Goal: Information Seeking & Learning: Learn about a topic

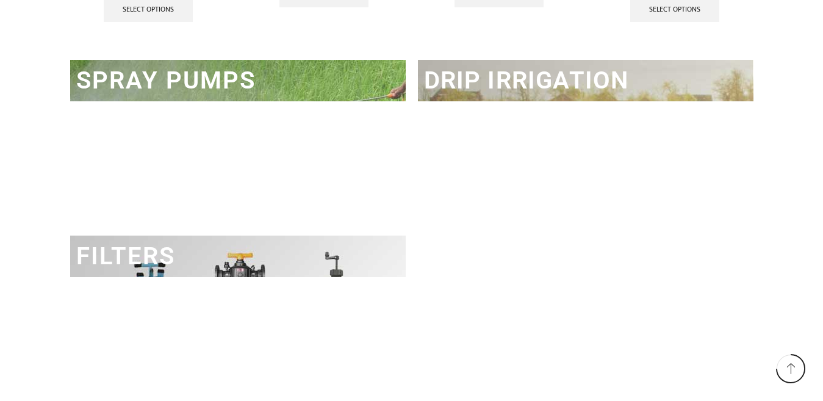
scroll to position [1793, 0]
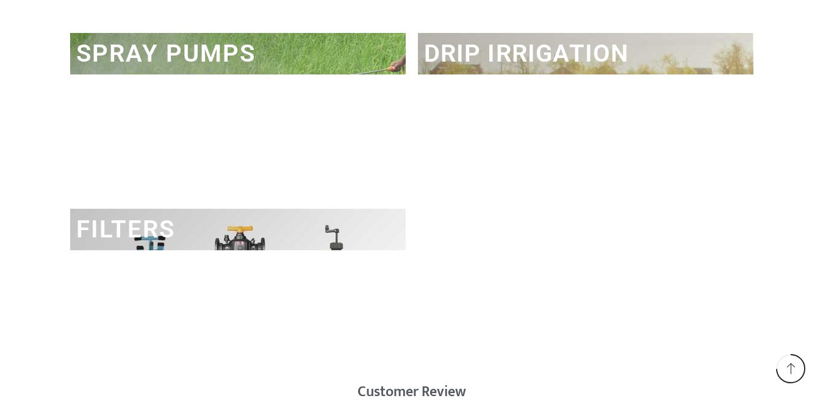
click at [587, 64] on link "DRIP IRRIGATION" at bounding box center [526, 53] width 205 height 29
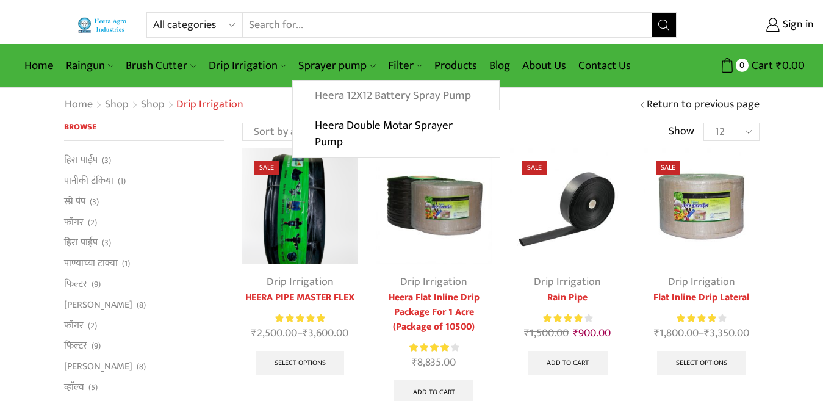
click at [352, 95] on link "Heera 12X12 Battery Spray Pump" at bounding box center [396, 96] width 206 height 31
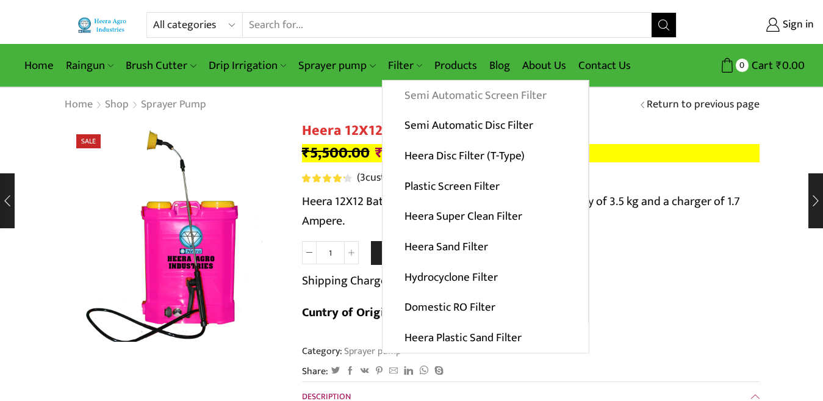
click at [425, 92] on link "Semi Automatic Screen Filter" at bounding box center [486, 96] width 206 height 31
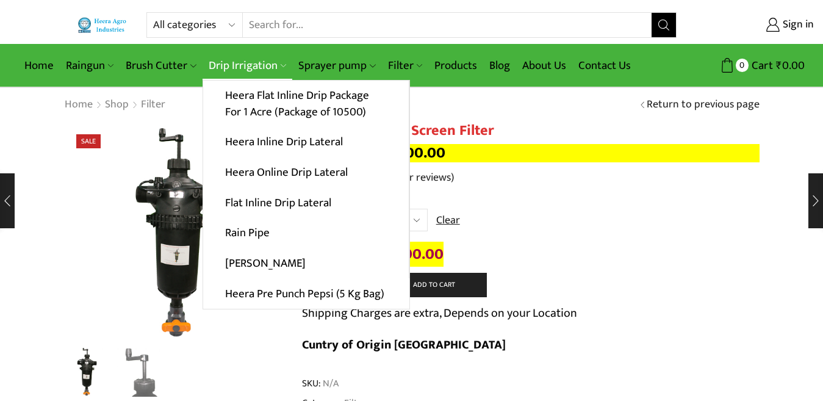
click at [255, 62] on link "Drip Irrigation" at bounding box center [248, 65] width 90 height 29
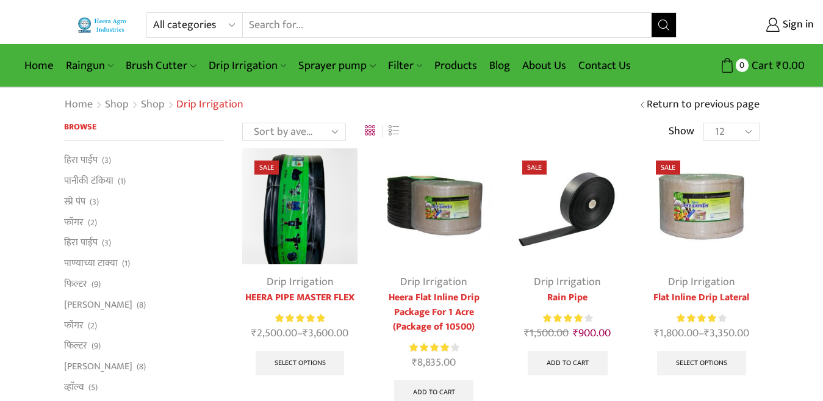
click at [195, 25] on select "All categories Accessories Air Release Valve Brush Cutter Domestic Use Drip Irr…" at bounding box center [198, 25] width 90 height 24
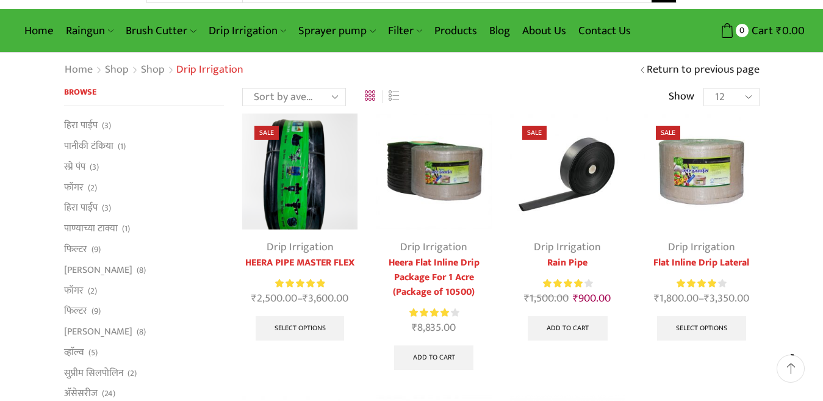
scroll to position [37, 0]
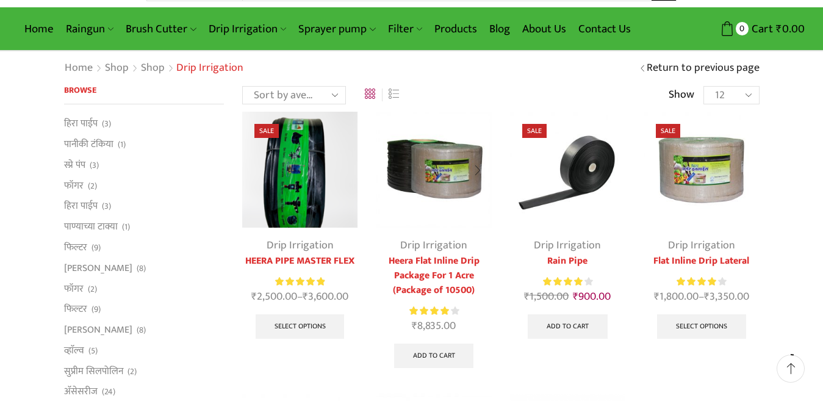
click at [432, 173] on img at bounding box center [433, 169] width 115 height 115
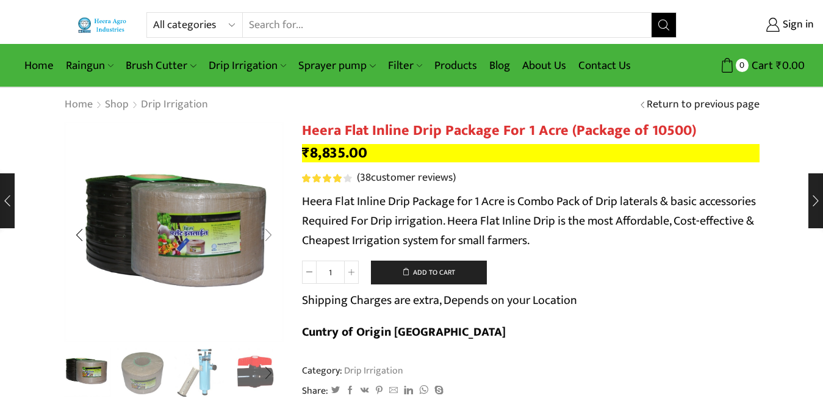
click at [267, 231] on div "Next slide" at bounding box center [268, 235] width 31 height 31
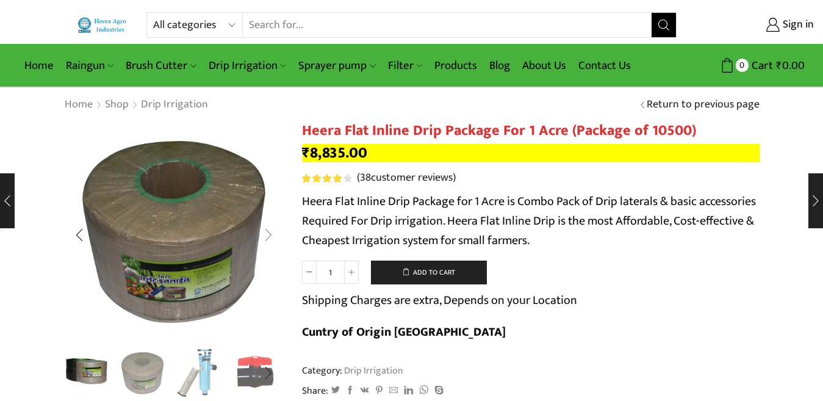
click at [267, 231] on div "Next slide" at bounding box center [268, 235] width 31 height 31
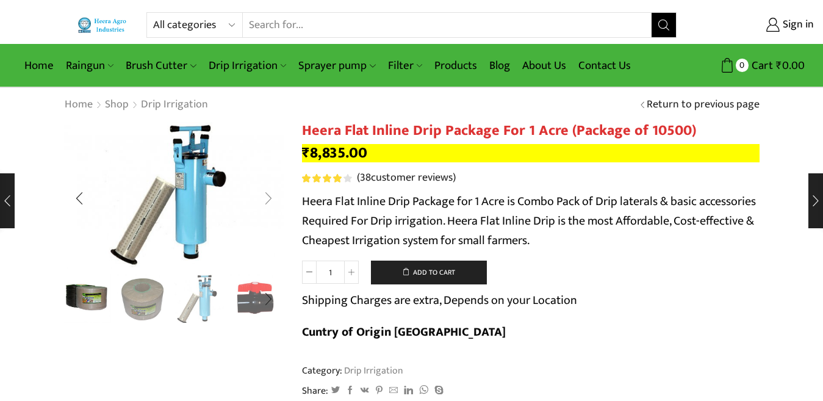
click at [270, 193] on div "Next slide" at bounding box center [268, 198] width 31 height 31
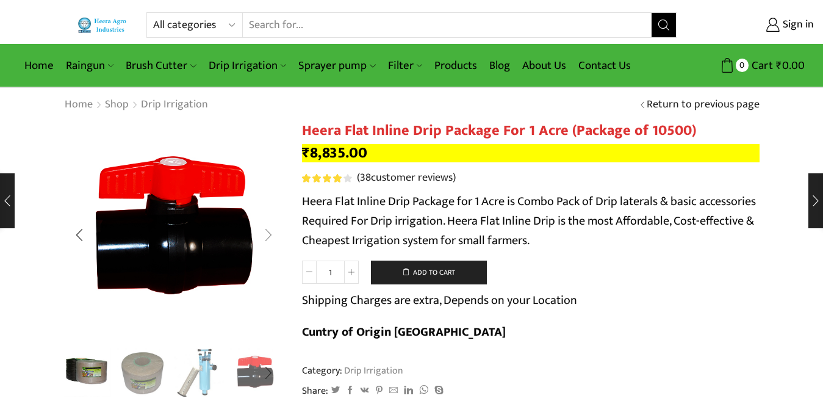
click at [269, 233] on div "Next slide" at bounding box center [268, 235] width 31 height 31
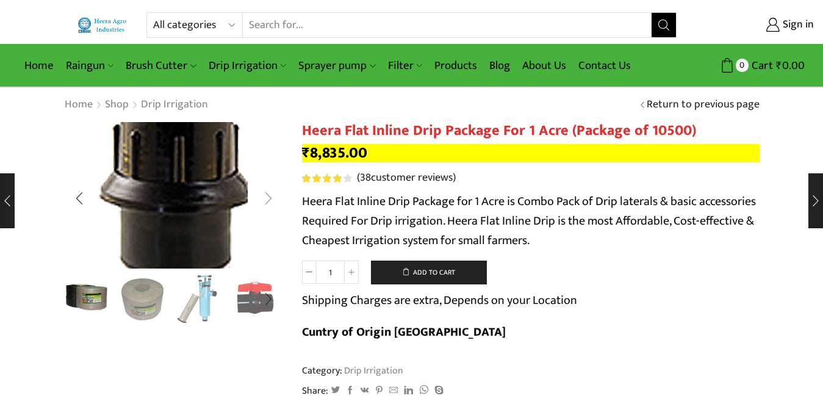
click at [269, 233] on img "5 / 10" at bounding box center [174, 177] width 326 height 217
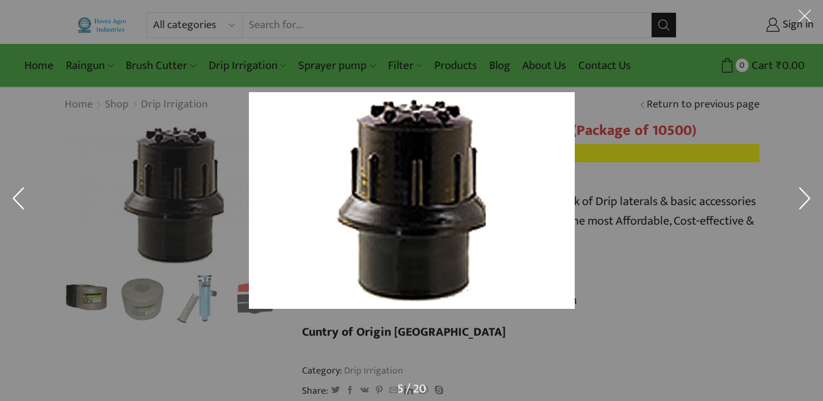
click at [0, 198] on button at bounding box center [18, 200] width 37 height 61
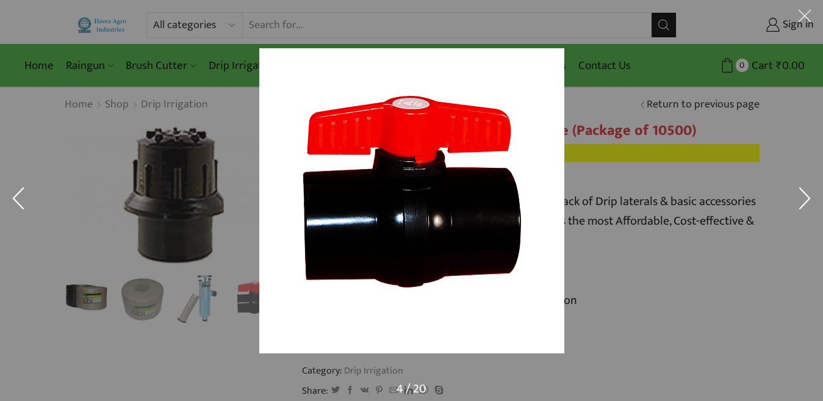
click at [21, 197] on button at bounding box center [18, 200] width 37 height 61
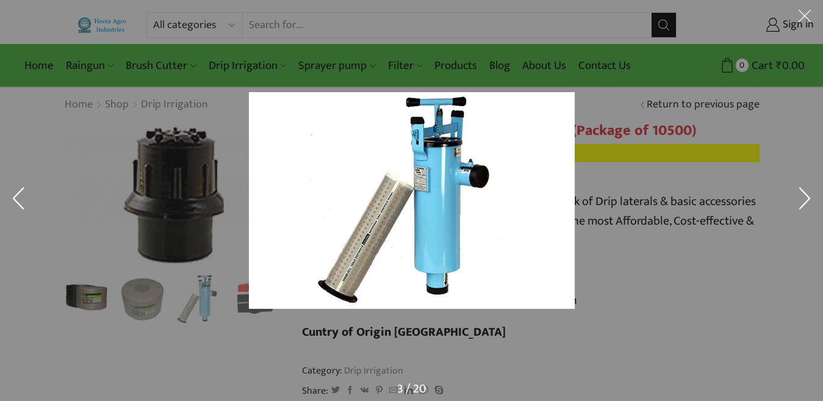
click at [23, 195] on button at bounding box center [18, 200] width 37 height 61
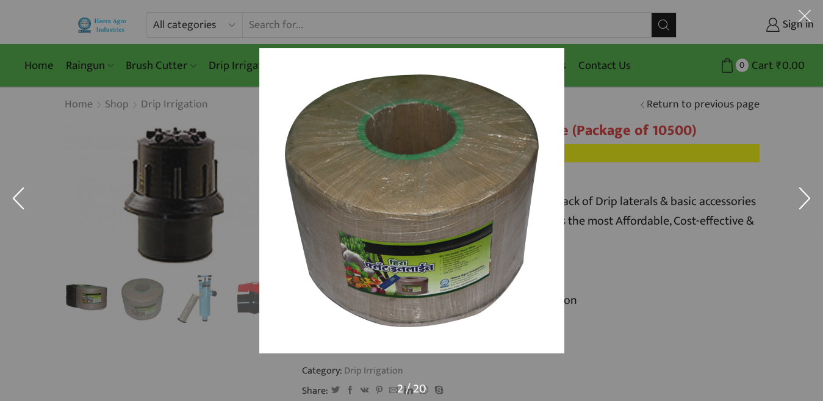
click at [23, 195] on button at bounding box center [18, 200] width 37 height 61
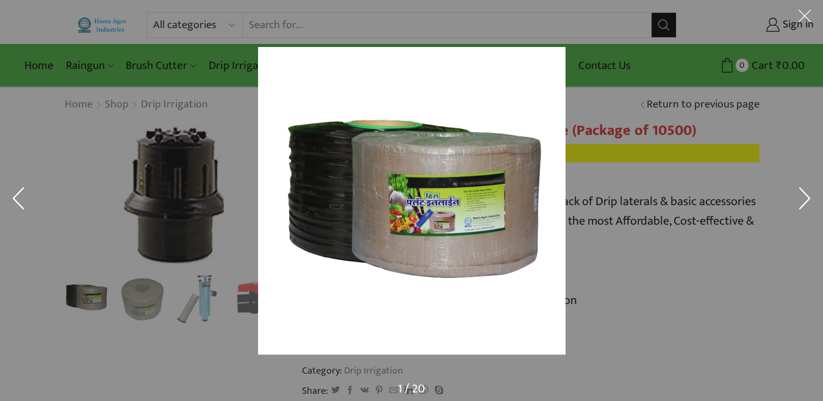
click at [23, 195] on button at bounding box center [18, 200] width 37 height 61
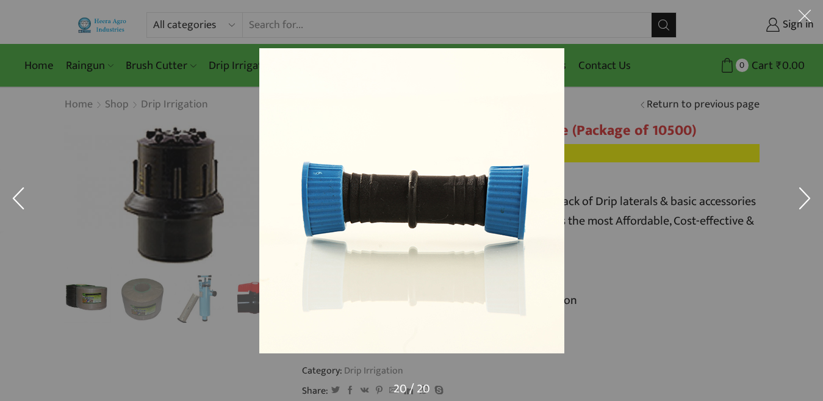
click at [805, 15] on button at bounding box center [805, 18] width 37 height 37
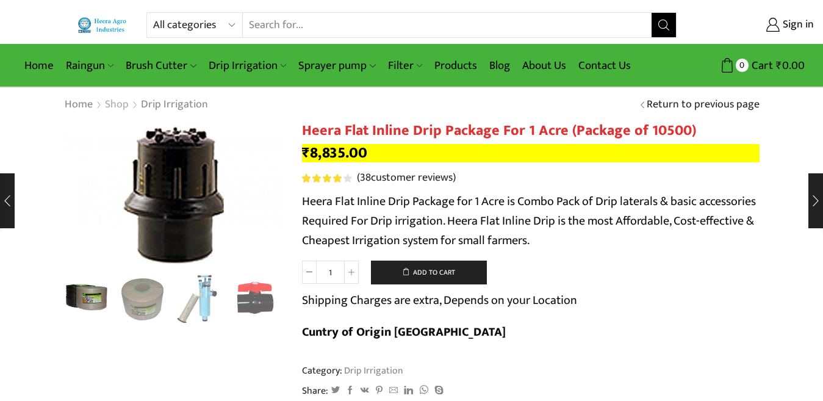
click at [114, 101] on link "Shop" at bounding box center [116, 105] width 25 height 16
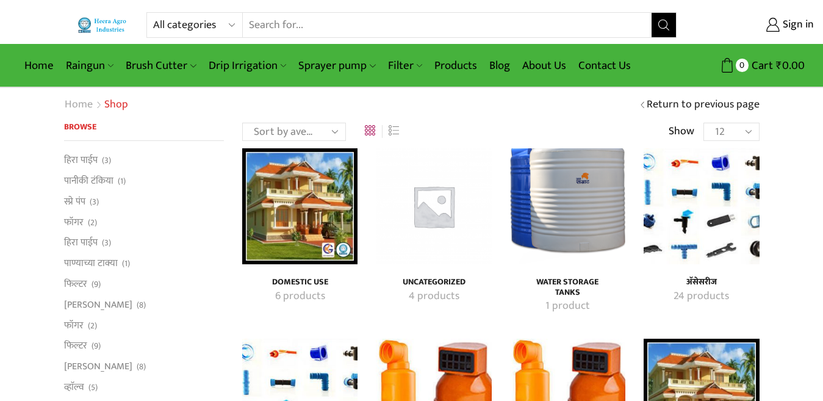
click at [79, 103] on link "Home" at bounding box center [78, 105] width 29 height 16
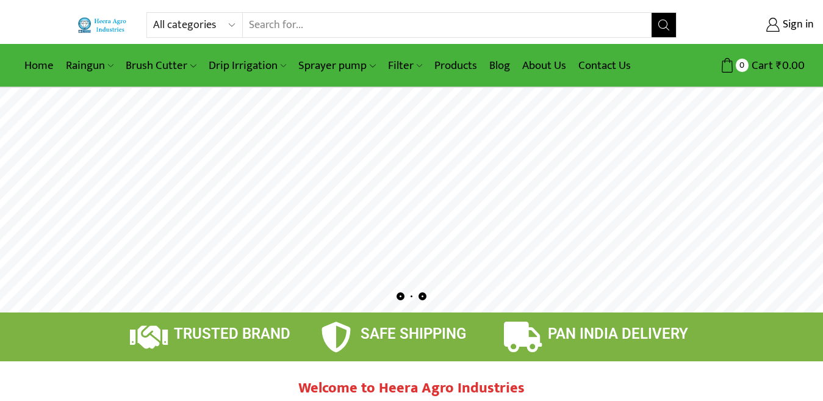
click at [397, 220] on rs-layer at bounding box center [411, 200] width 823 height 225
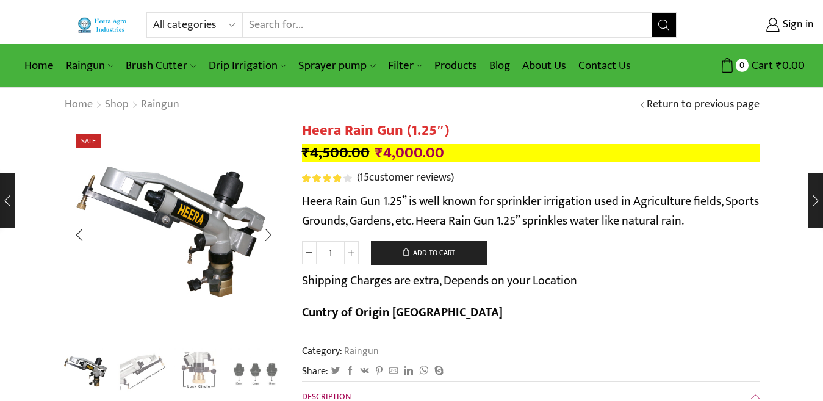
click at [142, 371] on img "2 / 4" at bounding box center [142, 371] width 51 height 51
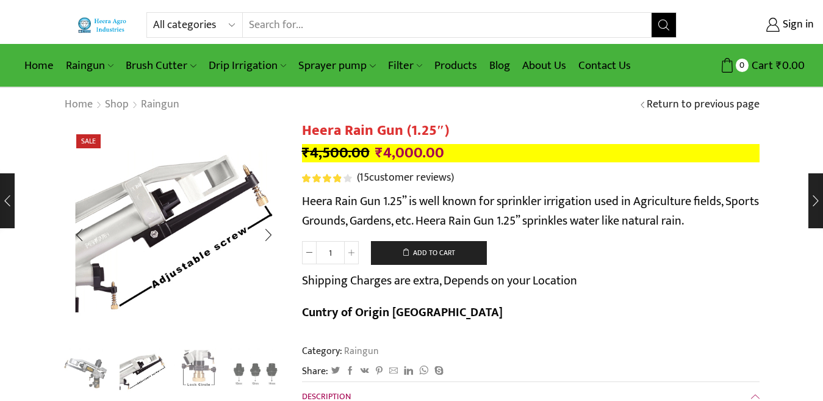
click at [206, 362] on img "3 / 4" at bounding box center [199, 371] width 51 height 51
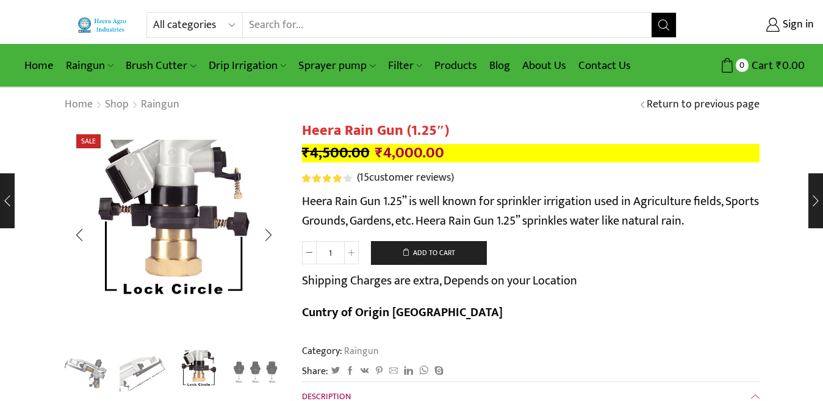
click at [253, 365] on img "4 / 4" at bounding box center [255, 371] width 51 height 51
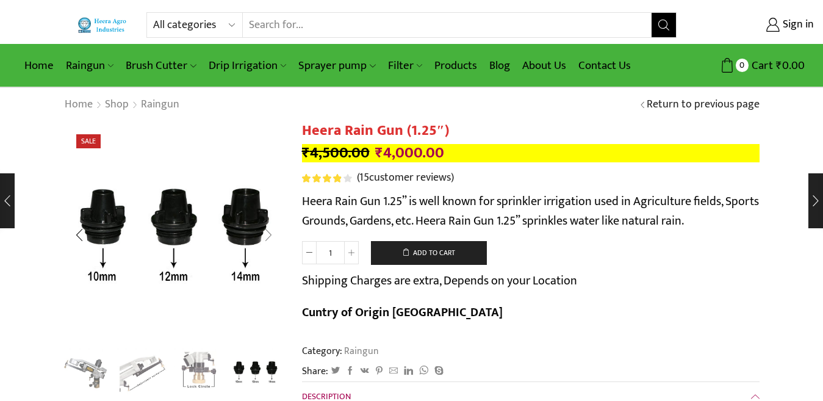
click at [267, 238] on div "Next slide" at bounding box center [268, 235] width 31 height 31
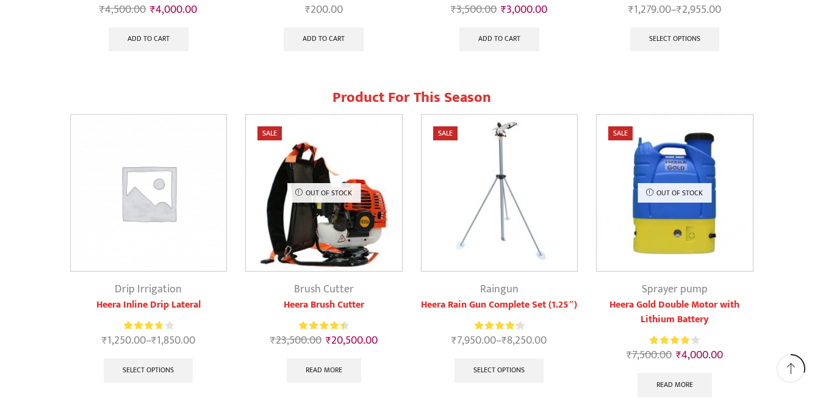
scroll to position [706, 0]
